Goal: Transaction & Acquisition: Purchase product/service

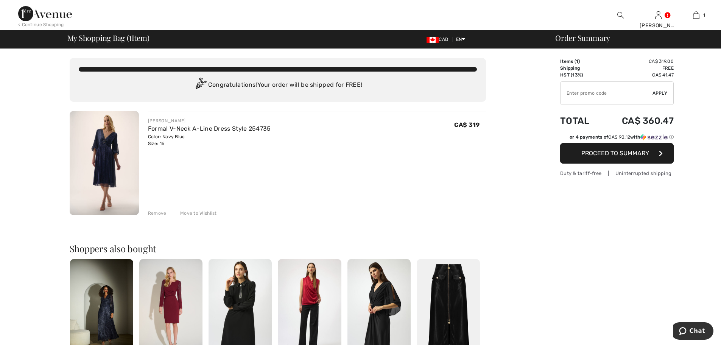
click at [612, 149] on button "Proceed to Summary" at bounding box center [617, 153] width 114 height 20
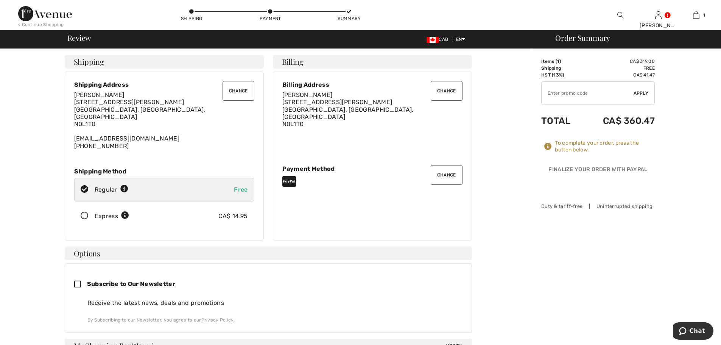
click at [230, 92] on button "Change" at bounding box center [239, 91] width 32 height 20
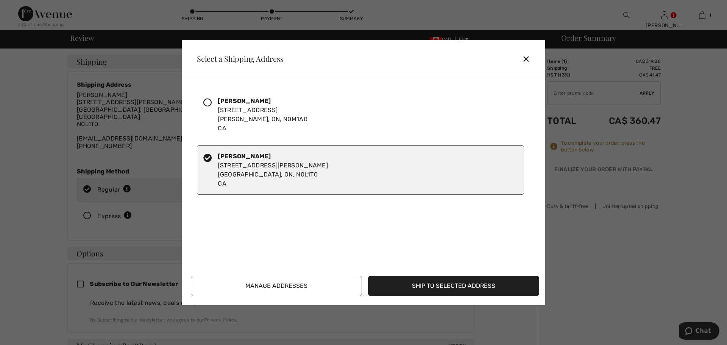
click at [209, 104] on icon at bounding box center [207, 102] width 8 height 8
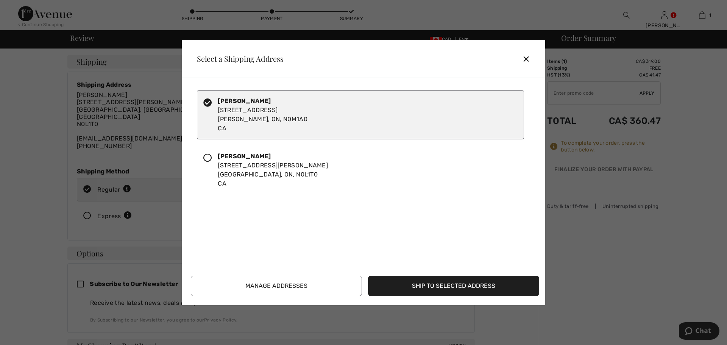
click at [406, 284] on button "Ship to Selected Address" at bounding box center [453, 286] width 171 height 20
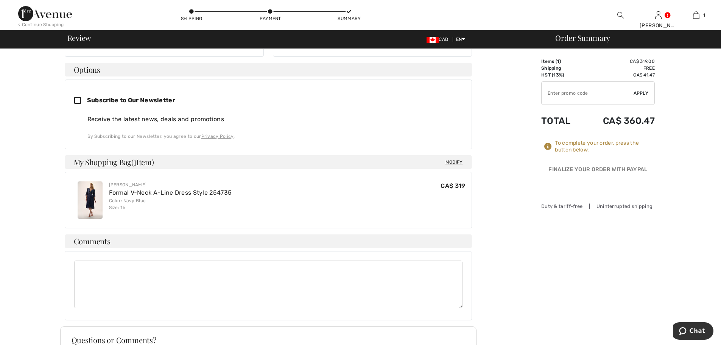
scroll to position [189, 0]
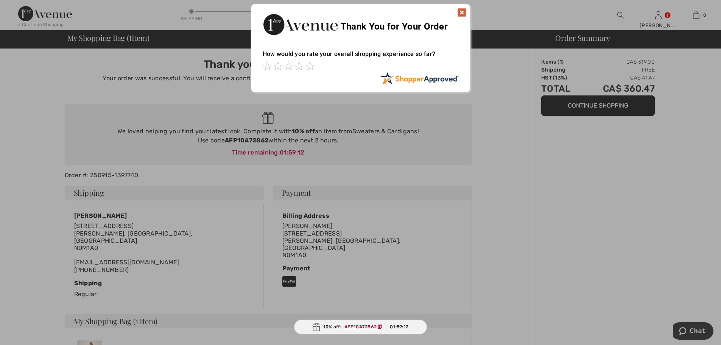
click at [462, 12] on img at bounding box center [461, 12] width 9 height 9
